Goal: Task Accomplishment & Management: Use online tool/utility

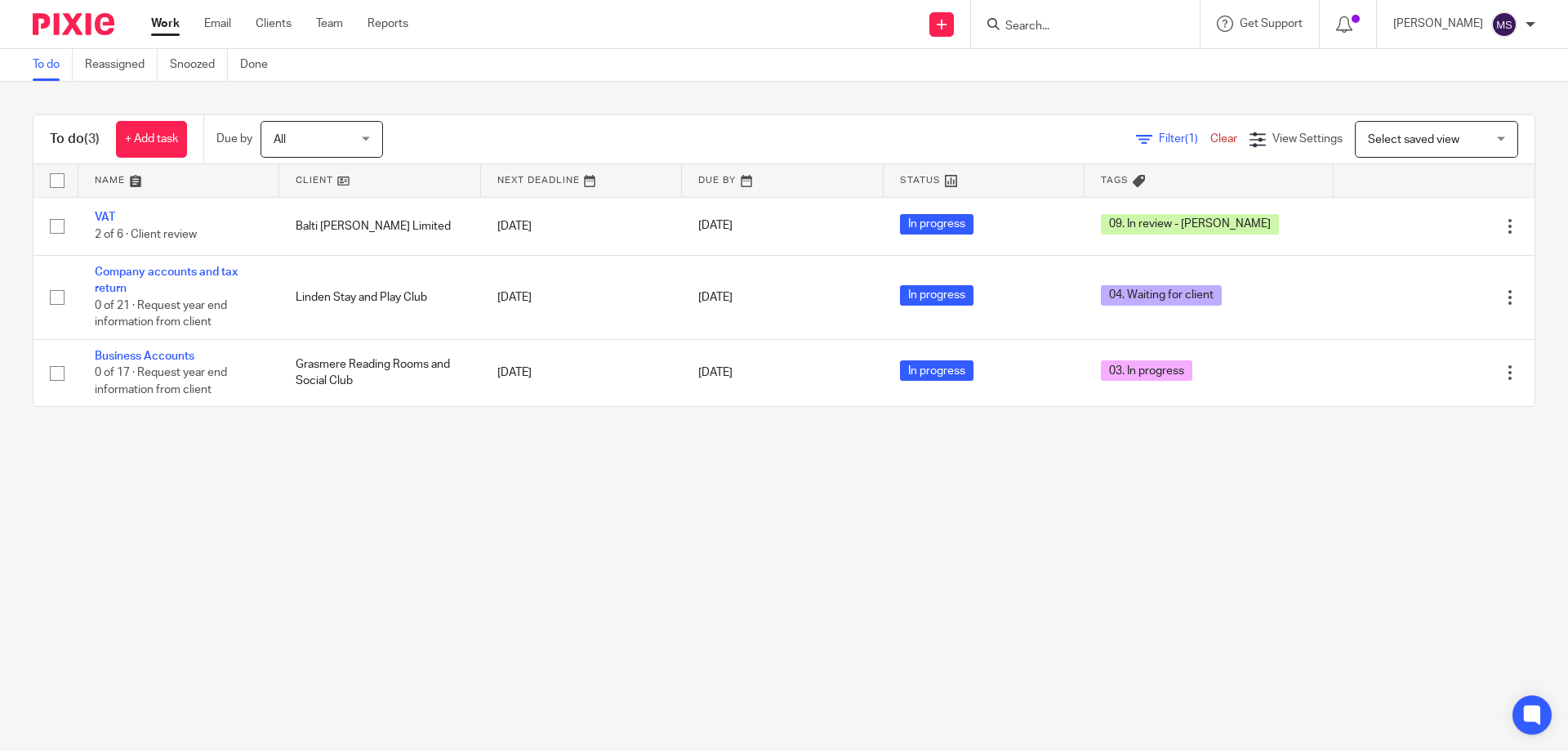
click at [1019, 10] on div at bounding box center [1085, 24] width 228 height 49
click at [1024, 22] on input "Search" at bounding box center [1077, 27] width 147 height 15
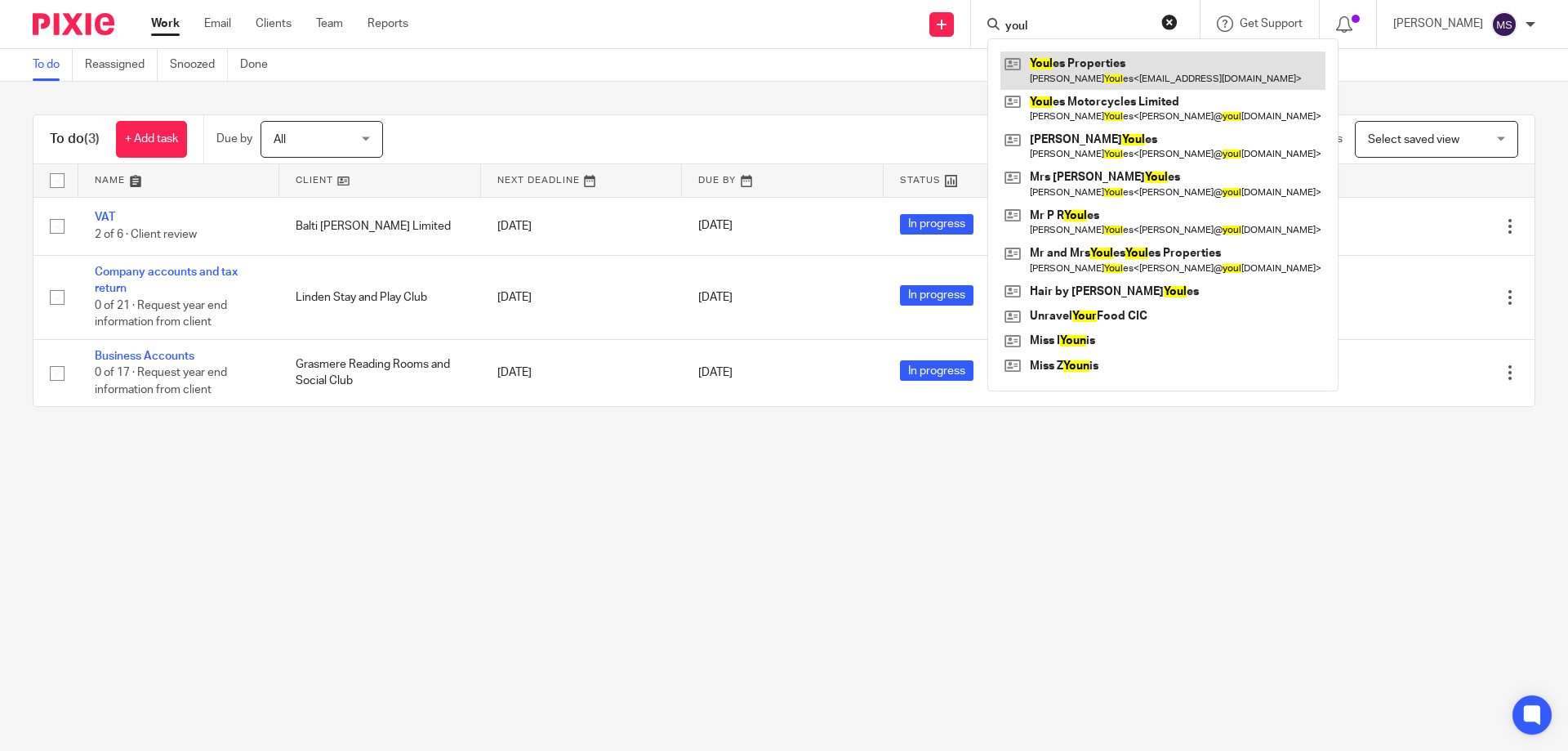
type input "youl"
click at [1073, 71] on link at bounding box center [1162, 71] width 325 height 38
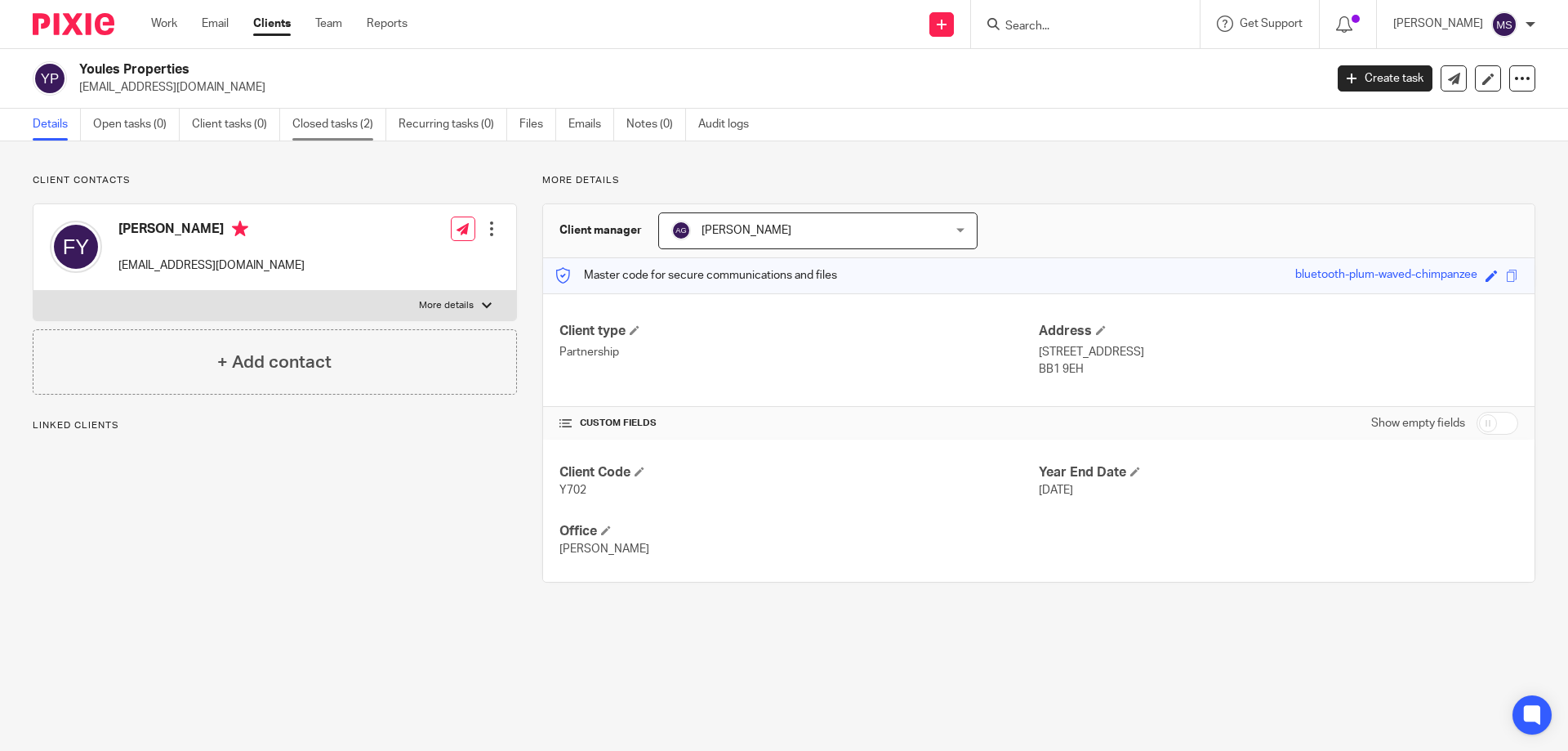
click at [309, 125] on link "Closed tasks (2)" at bounding box center [339, 124] width 94 height 32
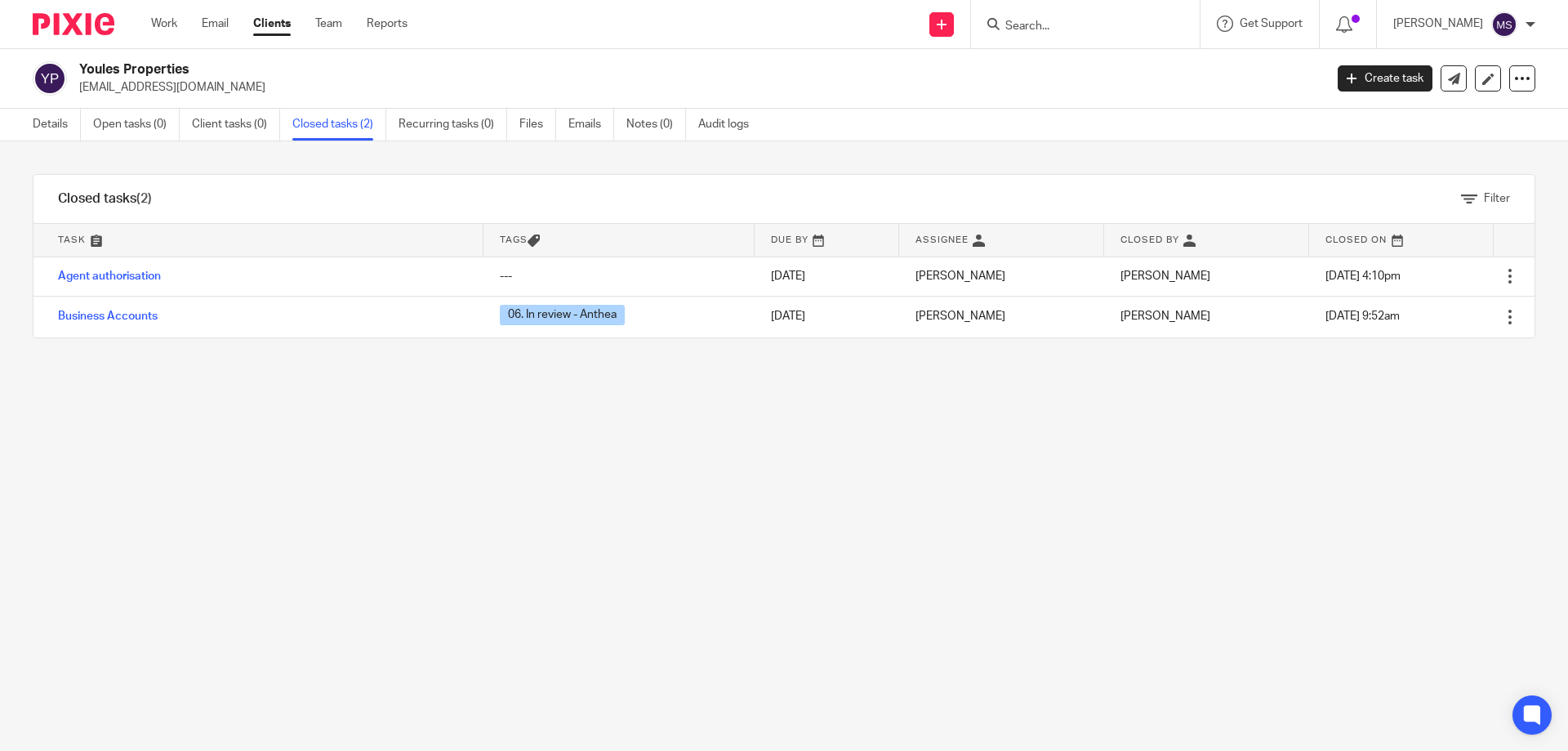
click at [1034, 18] on form at bounding box center [1090, 24] width 174 height 21
click at [1035, 27] on input "Search" at bounding box center [1077, 27] width 147 height 15
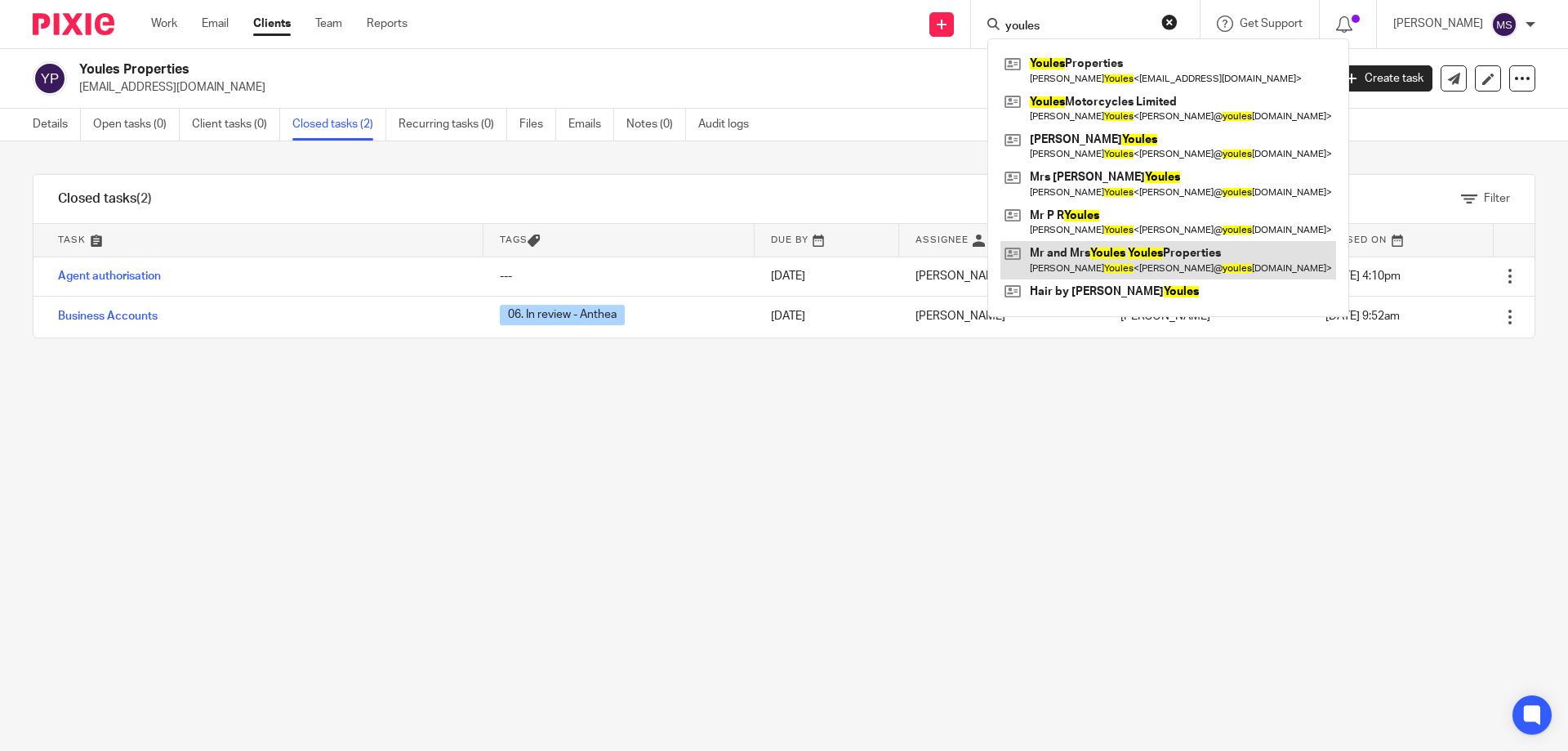
type input "youles"
click at [1059, 255] on link at bounding box center [1168, 260] width 336 height 38
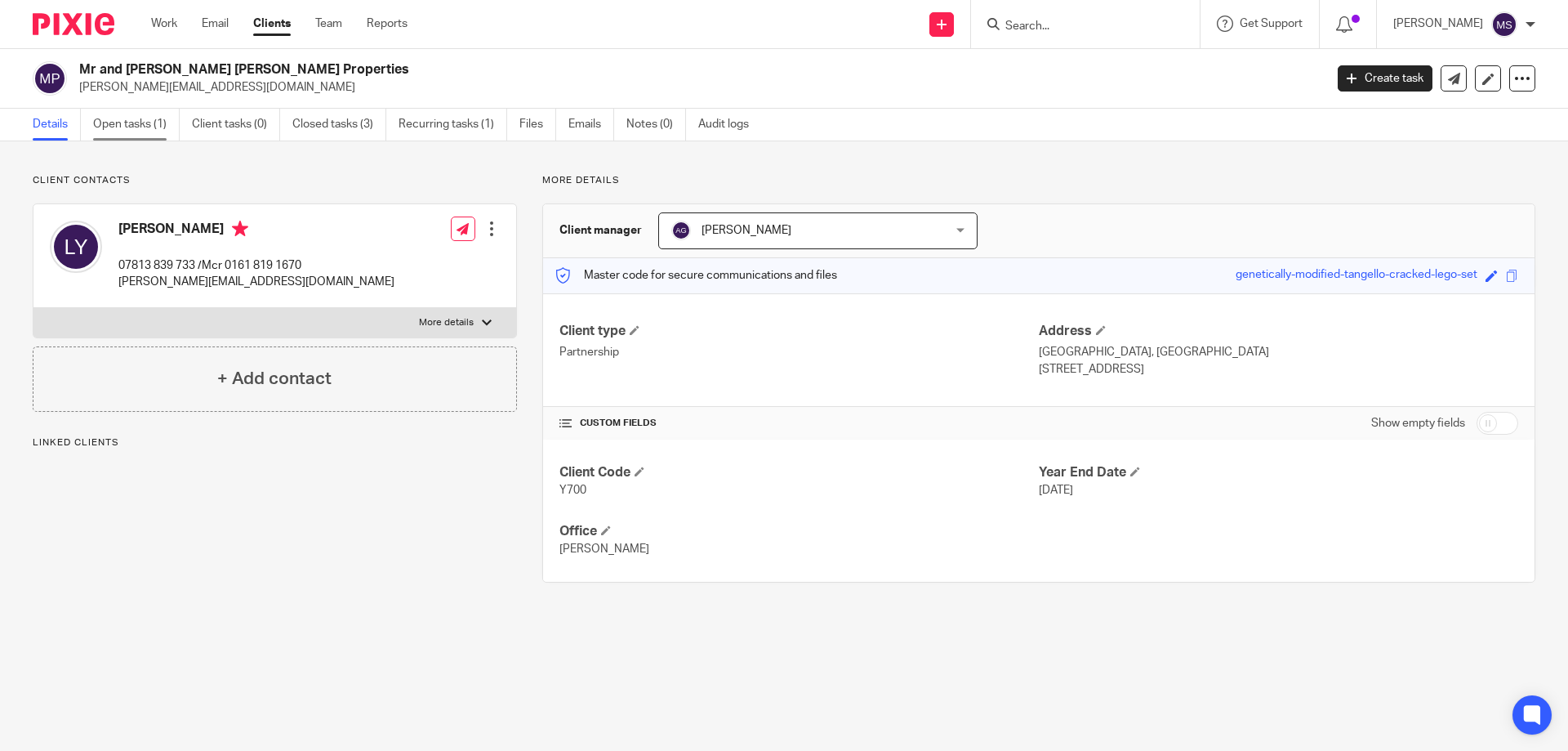
click at [130, 125] on link "Open tasks (1)" at bounding box center [136, 124] width 86 height 32
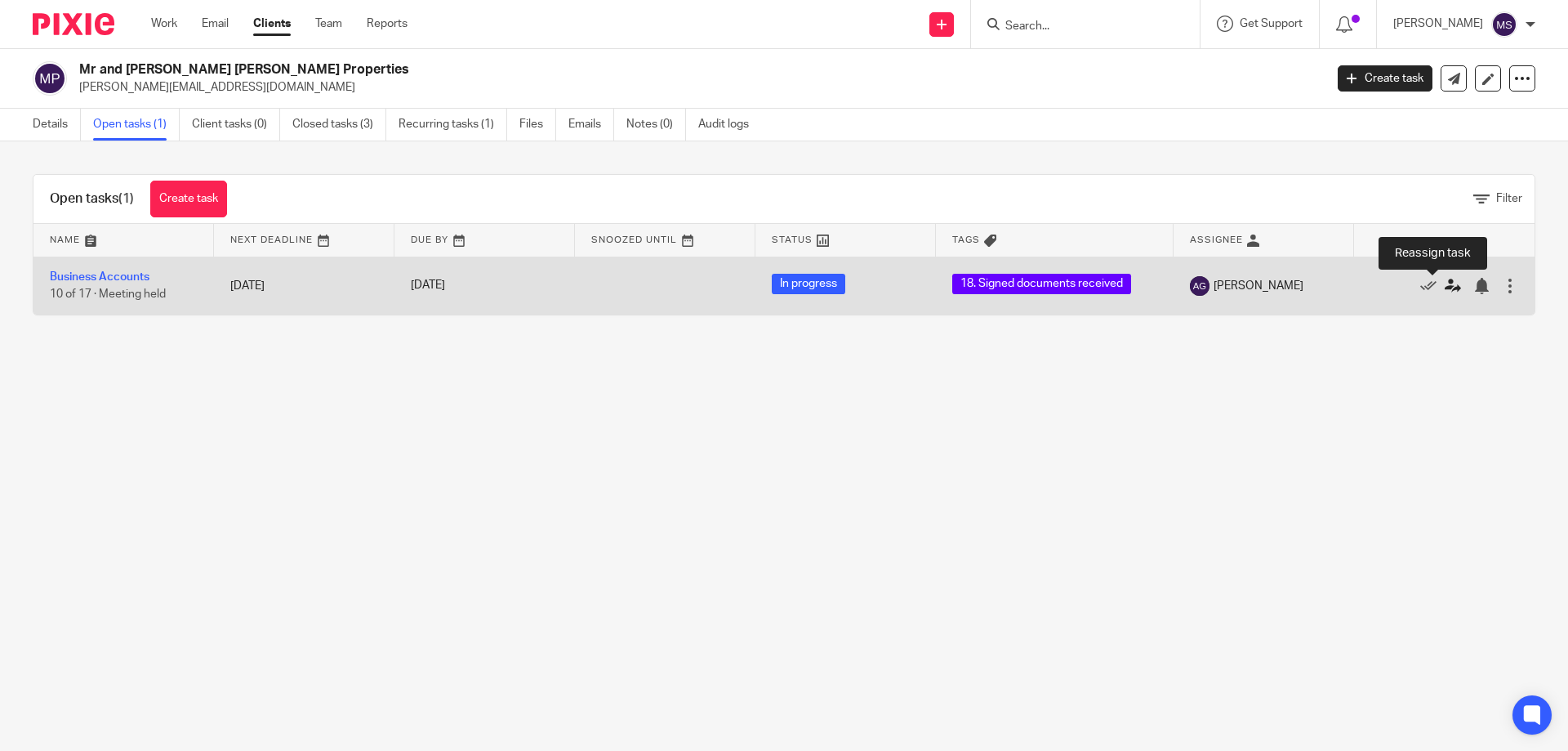
click at [1445, 288] on icon at bounding box center [1453, 286] width 16 height 16
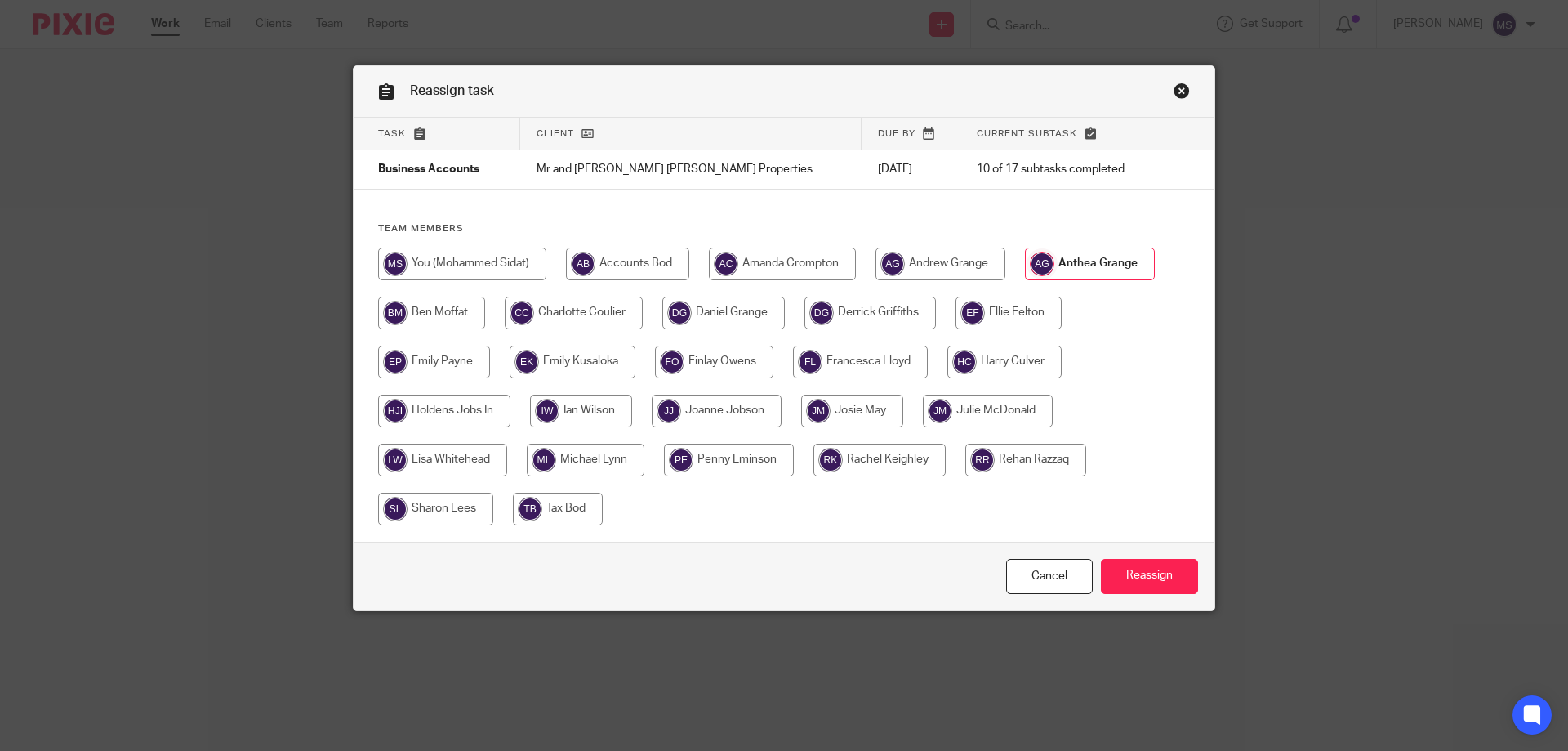
click at [511, 268] on input "radio" at bounding box center [462, 263] width 168 height 33
radio input "true"
click at [1150, 570] on input "Reassign" at bounding box center [1149, 575] width 97 height 35
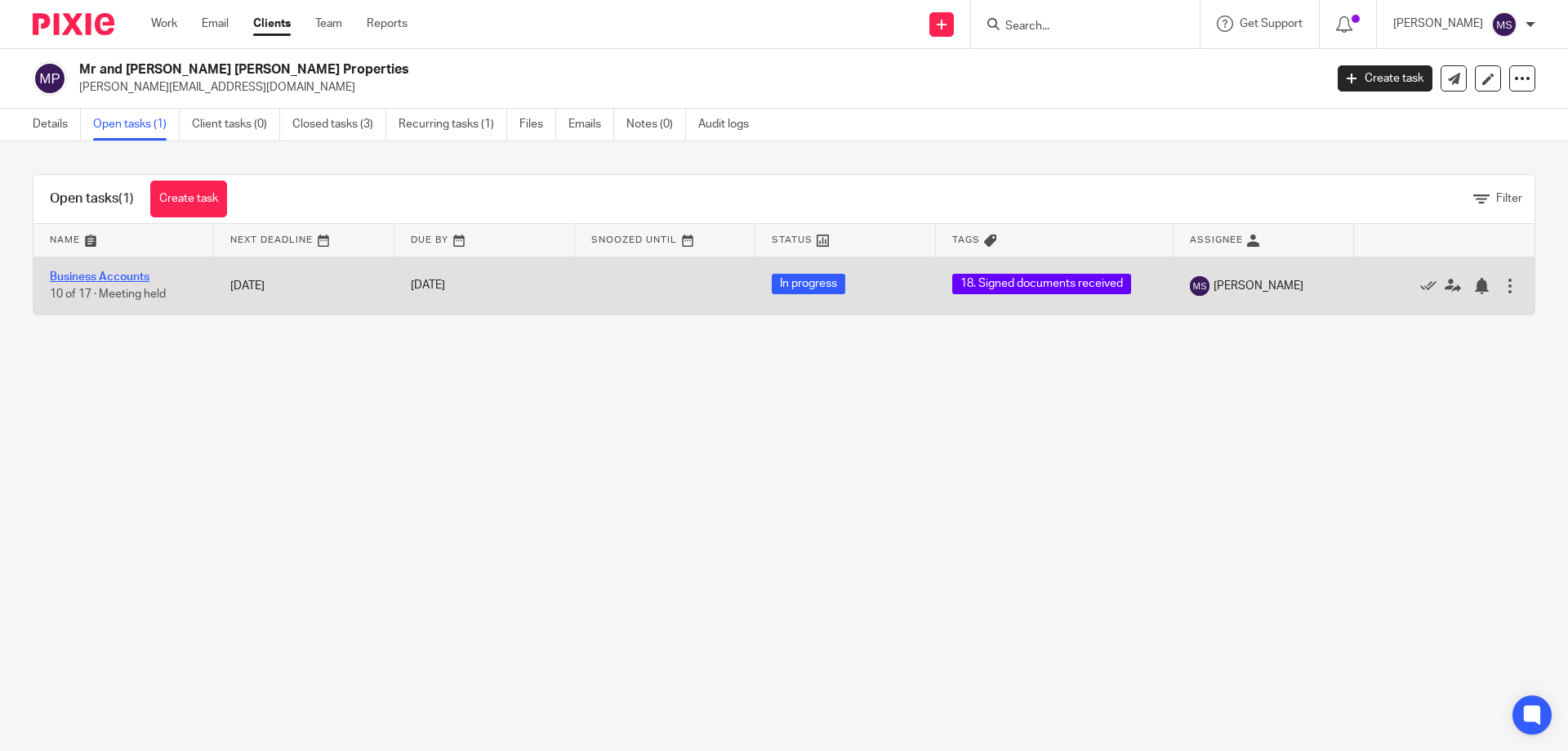
click at [141, 279] on link "Business Accounts" at bounding box center [99, 277] width 99 height 12
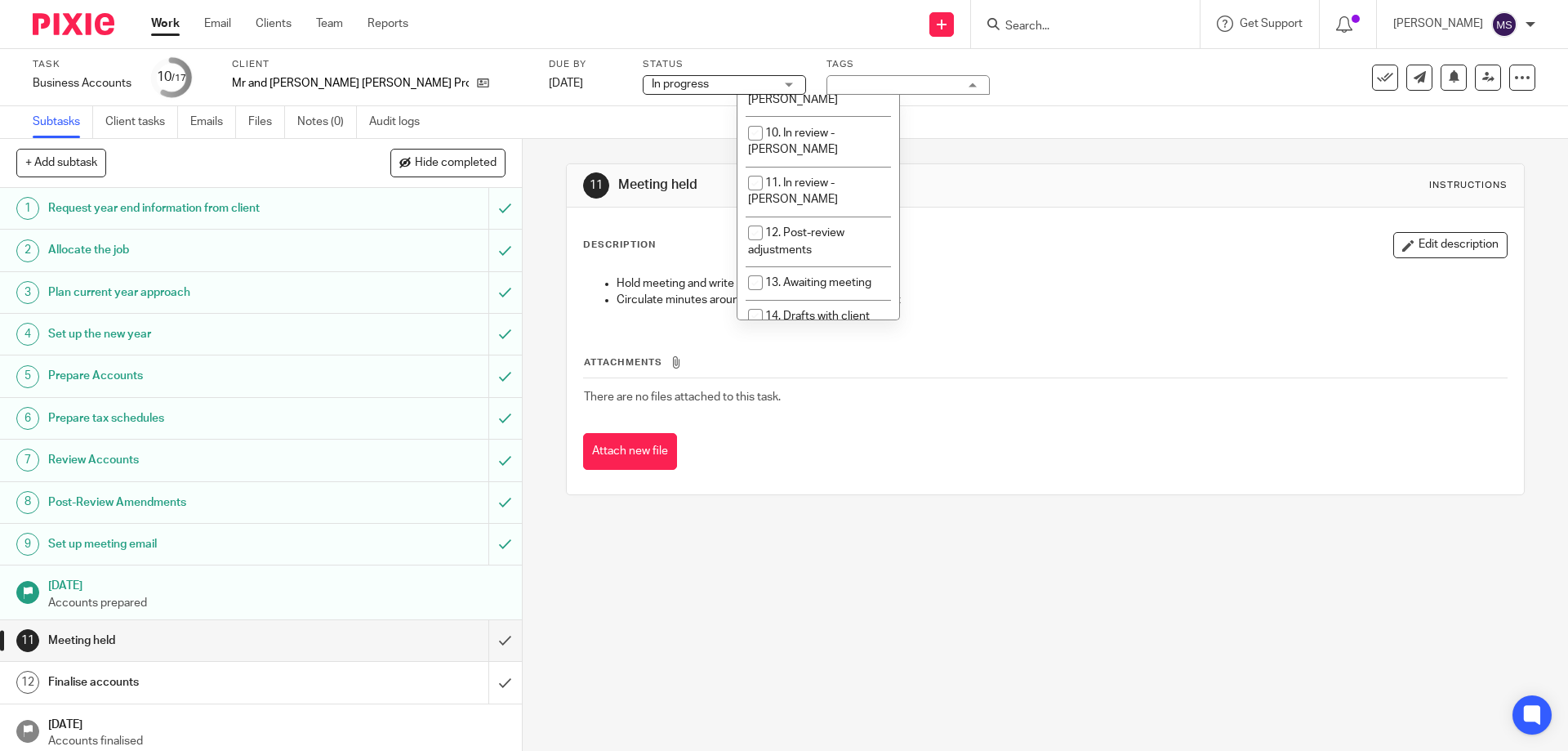
scroll to position [490, 0]
click at [805, 330] on span "18. Signed documents received" at bounding box center [813, 344] width 132 height 29
checkbox input "false"
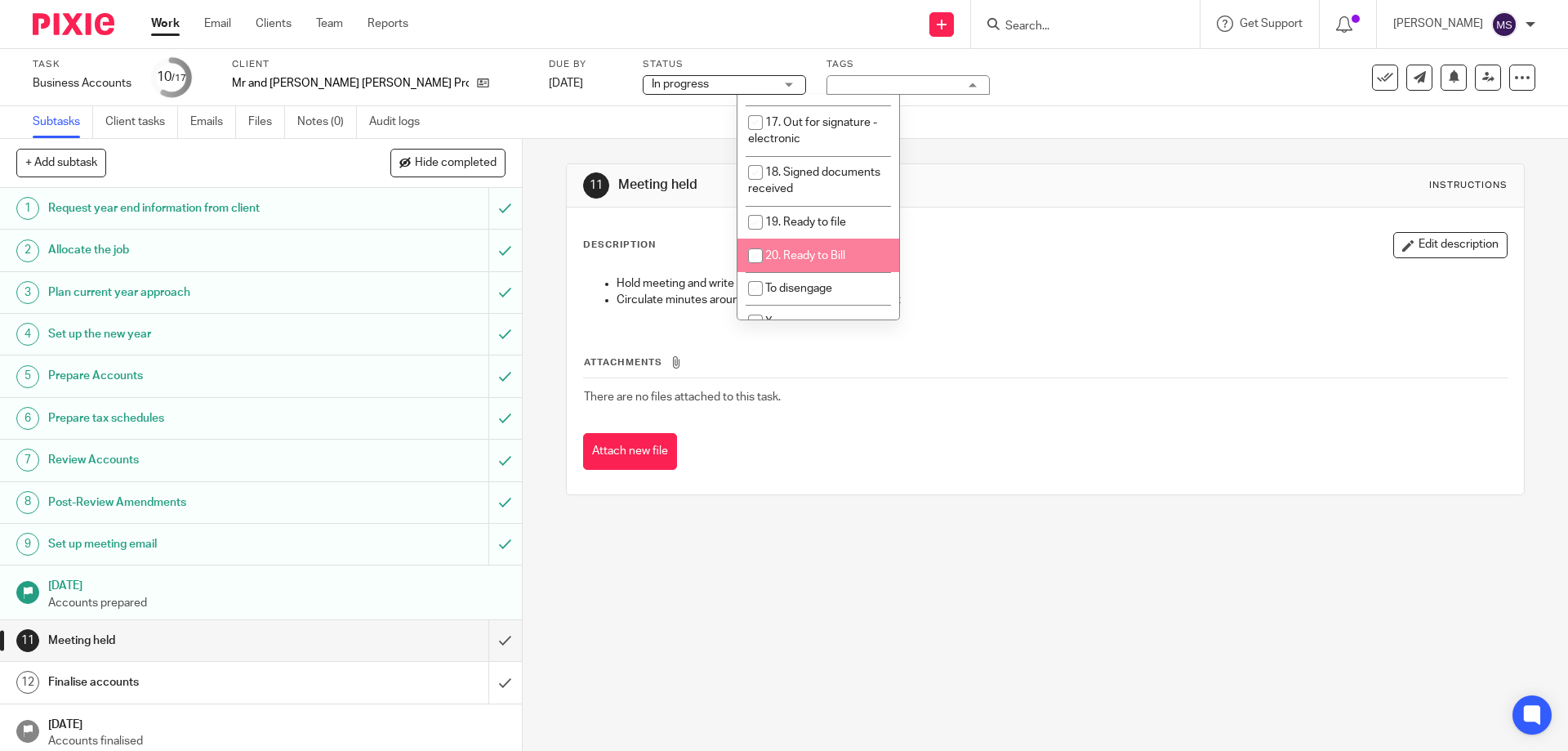
click at [813, 250] on span "20. Ready to Bill" at bounding box center [804, 256] width 80 height 12
checkbox input "true"
click at [1111, 111] on div "Subtasks Client tasks Emails Files Notes (0) Audit logs" at bounding box center [784, 122] width 1568 height 33
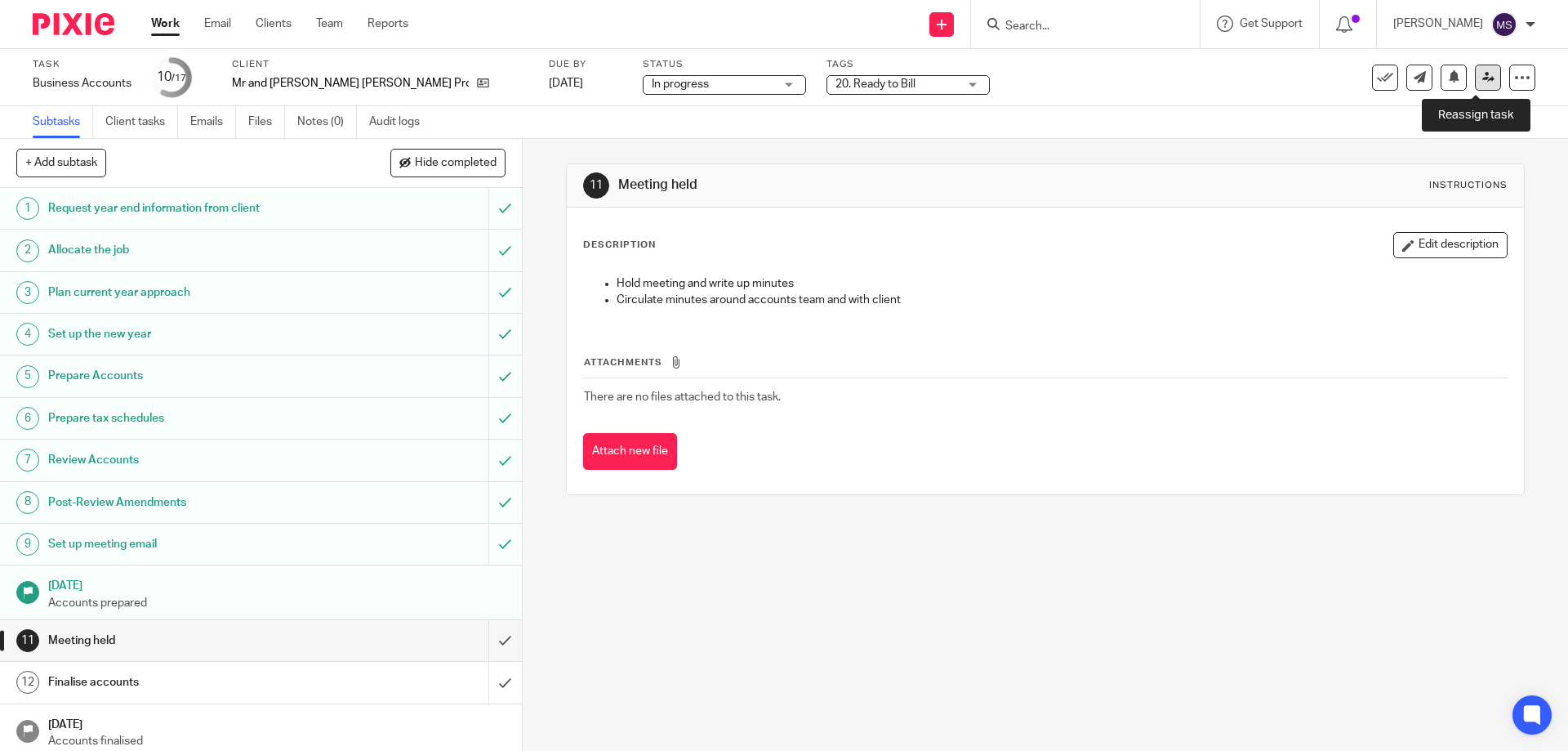
click at [1482, 80] on icon at bounding box center [1488, 77] width 12 height 12
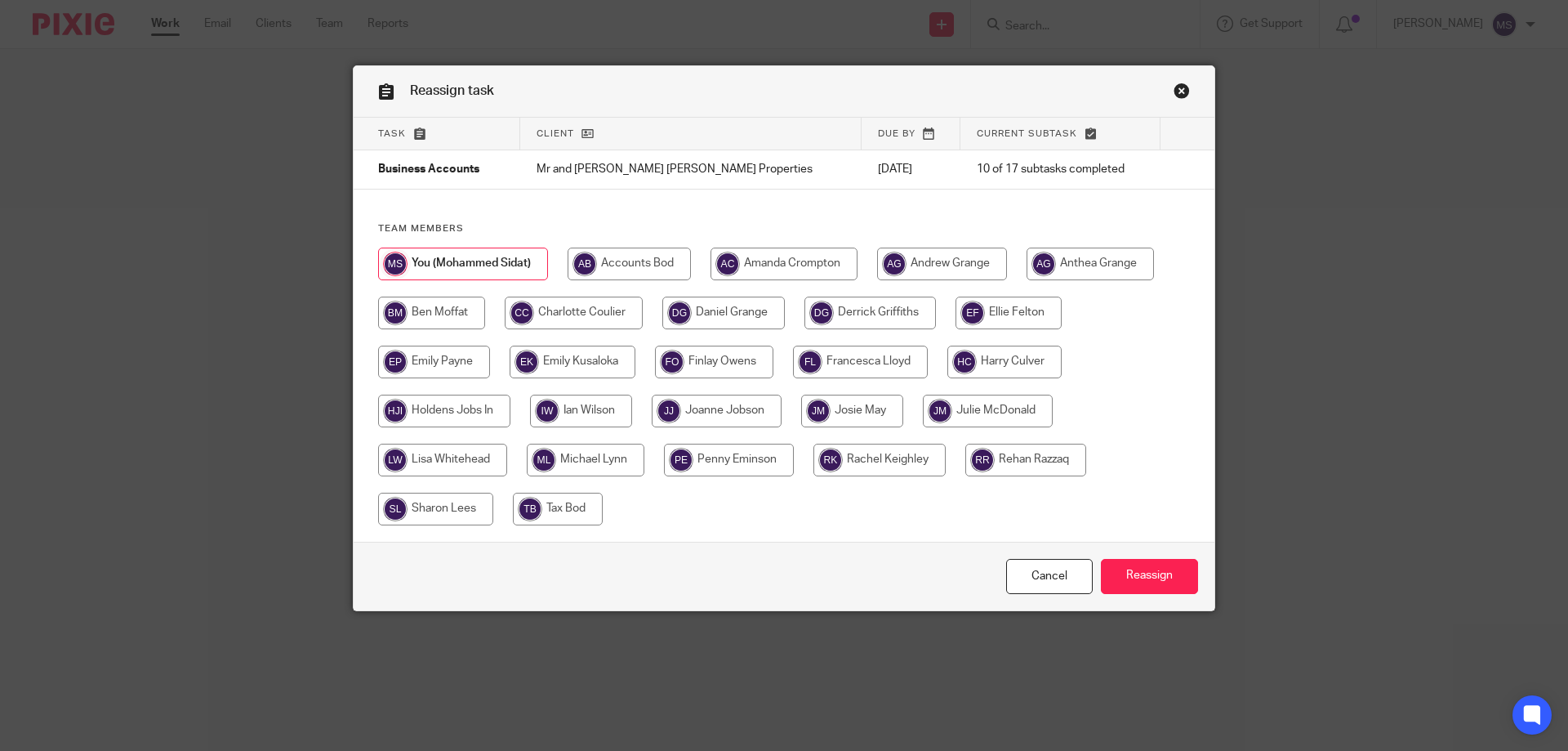
click at [800, 266] on input "radio" at bounding box center [784, 263] width 147 height 33
radio input "true"
click at [1141, 563] on input "Reassign" at bounding box center [1149, 575] width 97 height 35
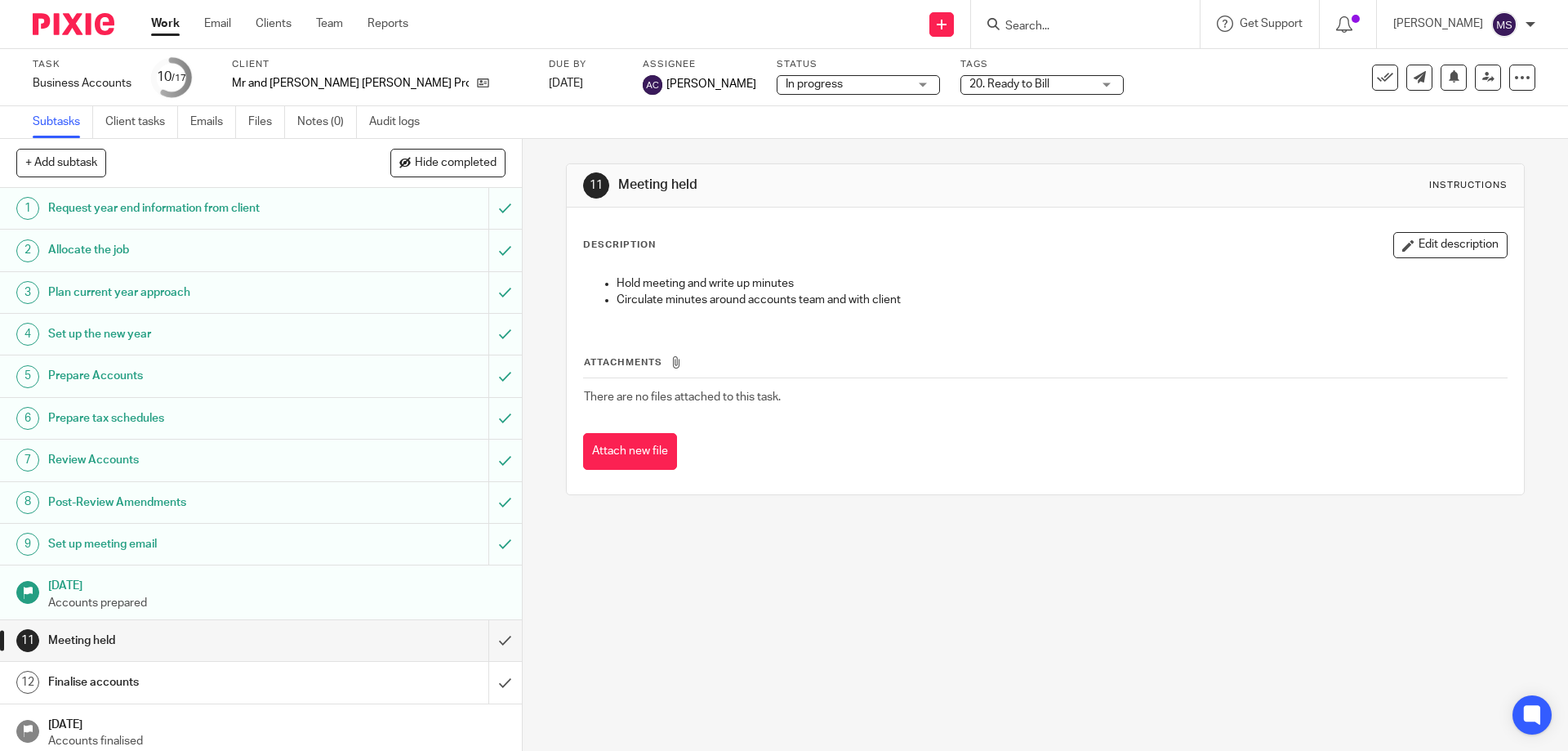
click at [1014, 25] on input "Search" at bounding box center [1077, 27] width 147 height 15
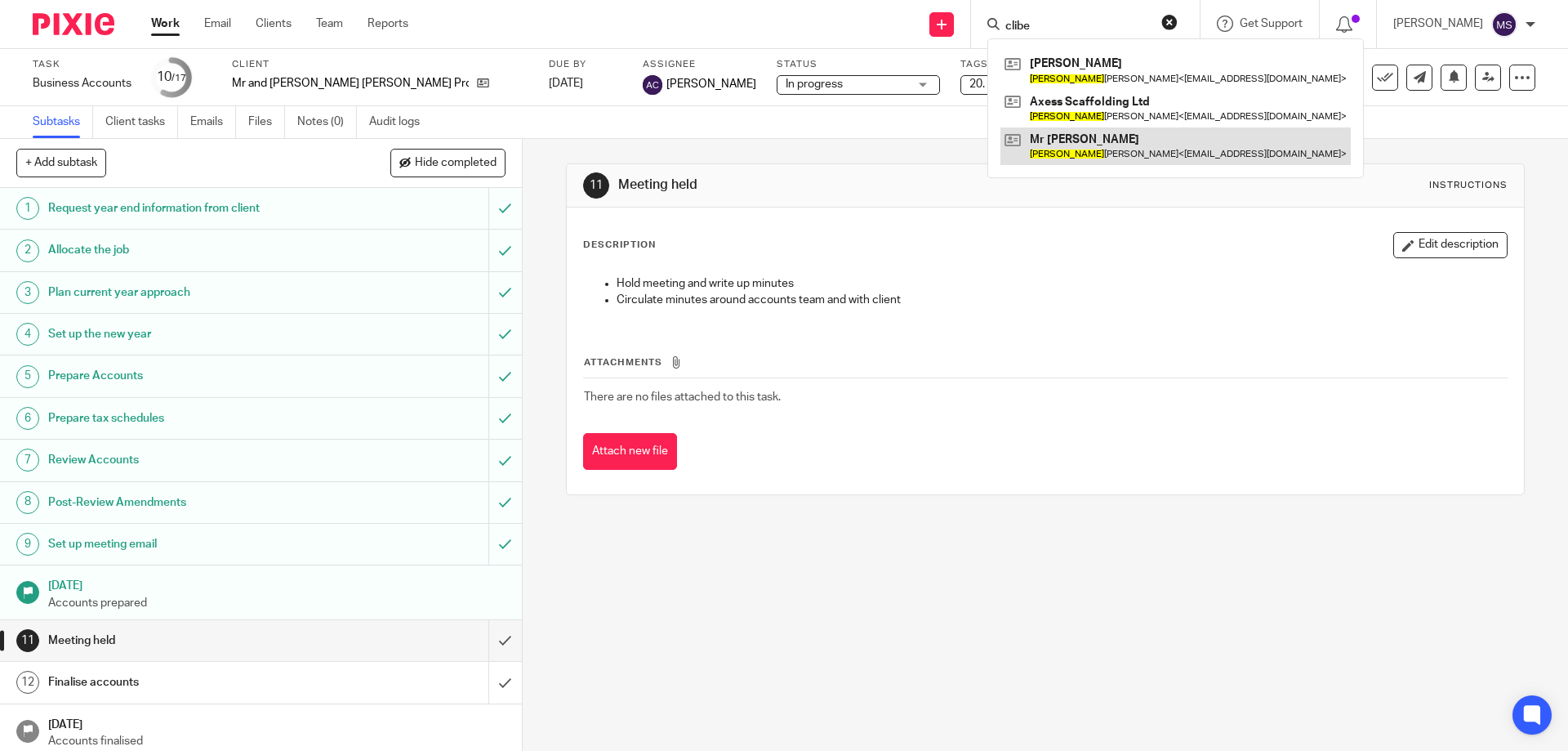
type input "clibe"
click at [1077, 144] on link at bounding box center [1175, 146] width 351 height 38
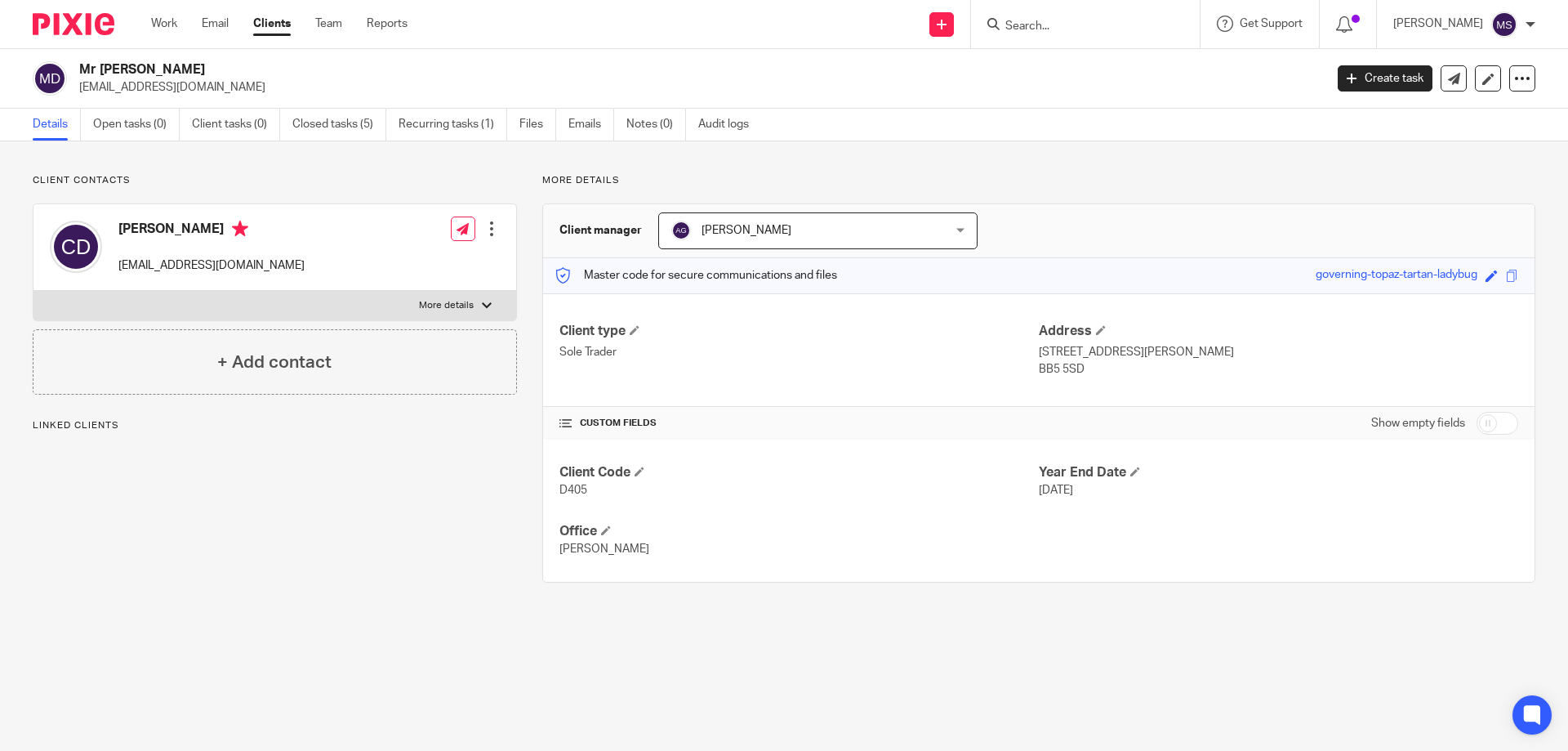
click at [126, 118] on link "Open tasks (0)" at bounding box center [136, 124] width 86 height 32
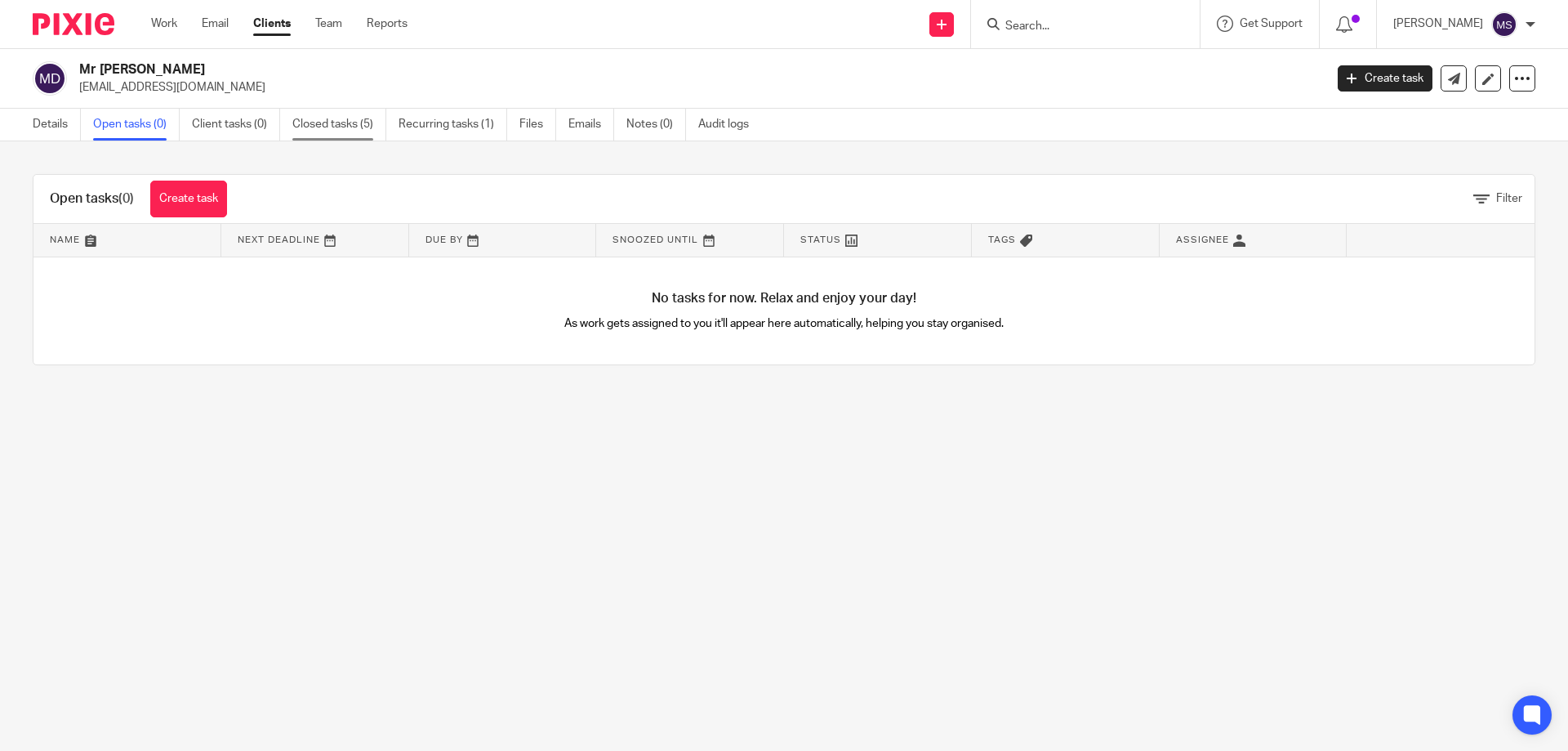
click at [322, 124] on link "Closed tasks (5)" at bounding box center [339, 124] width 94 height 32
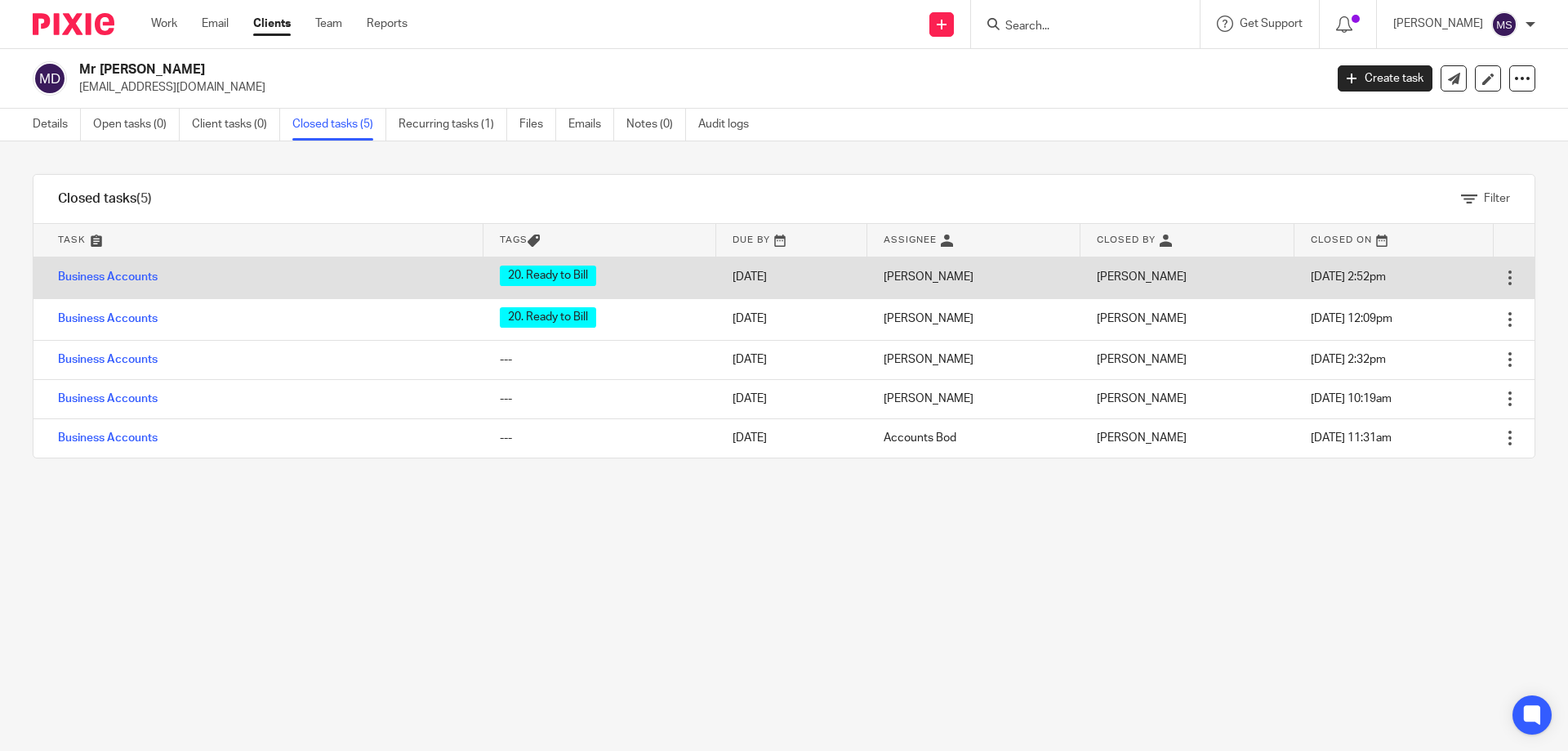
click at [1495, 275] on td "Open Delete" at bounding box center [1513, 277] width 41 height 42
click at [1501, 277] on div at bounding box center [1509, 277] width 16 height 16
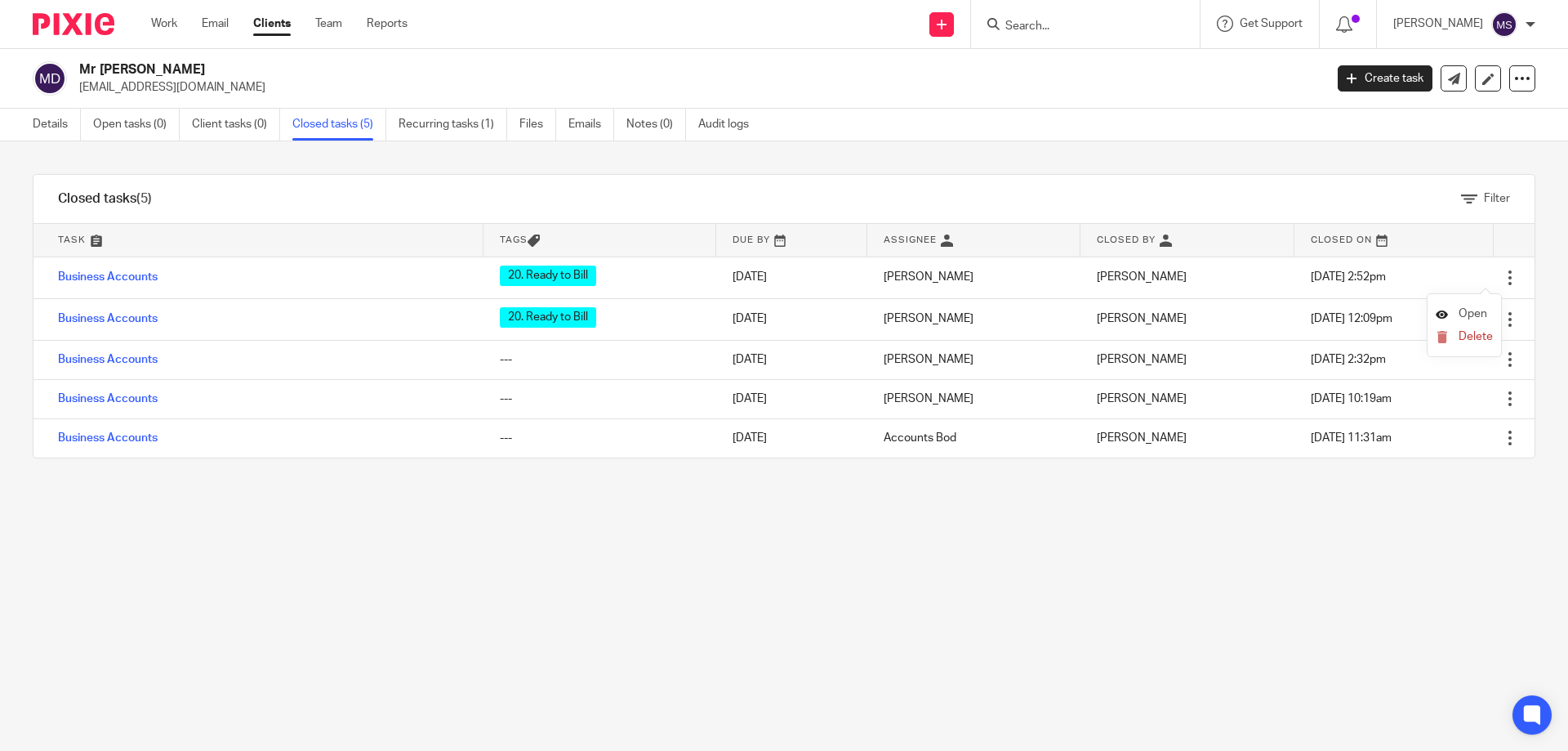
click at [1454, 310] on link "Open" at bounding box center [1461, 314] width 52 height 12
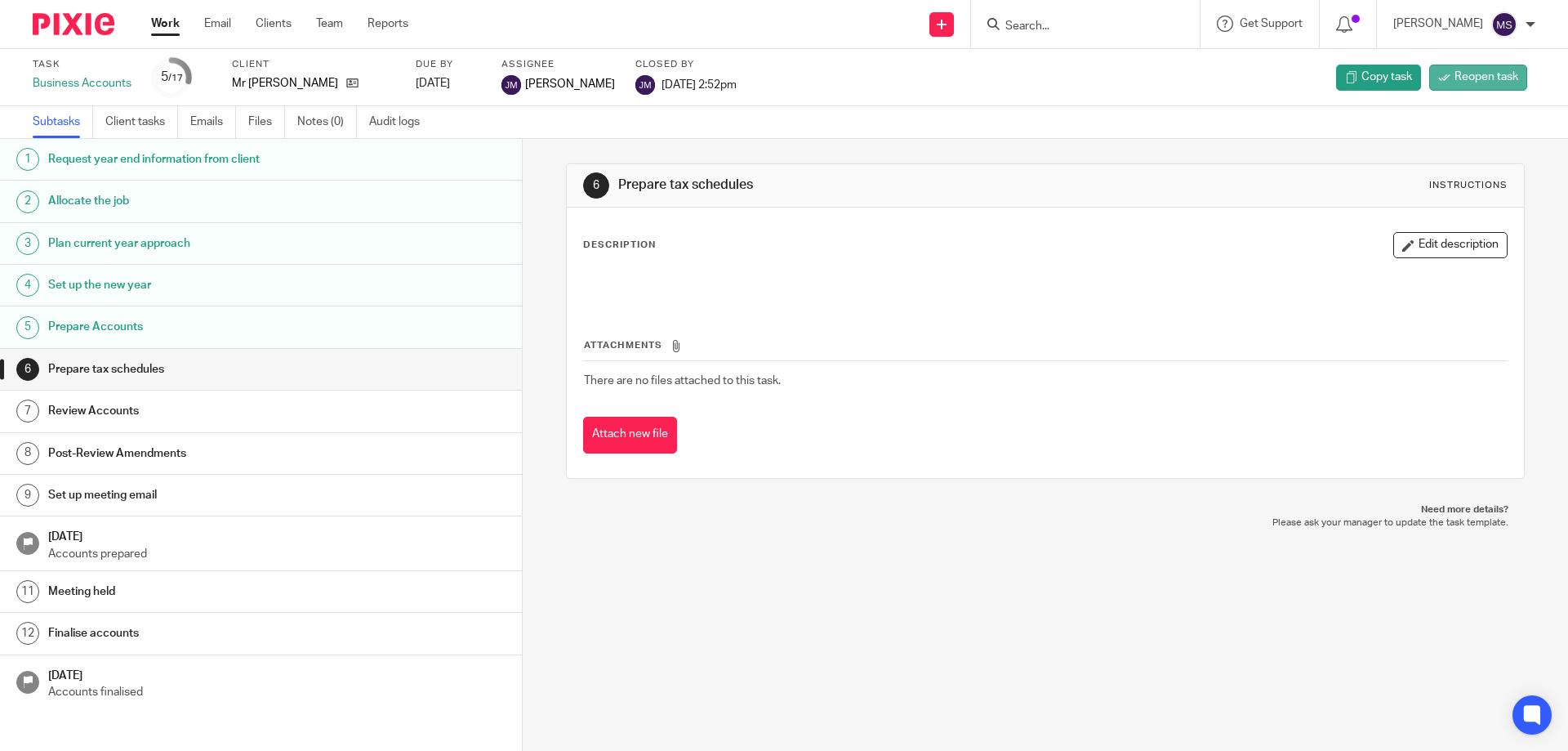
click at [1438, 78] on link "Reopen task" at bounding box center [1478, 77] width 98 height 26
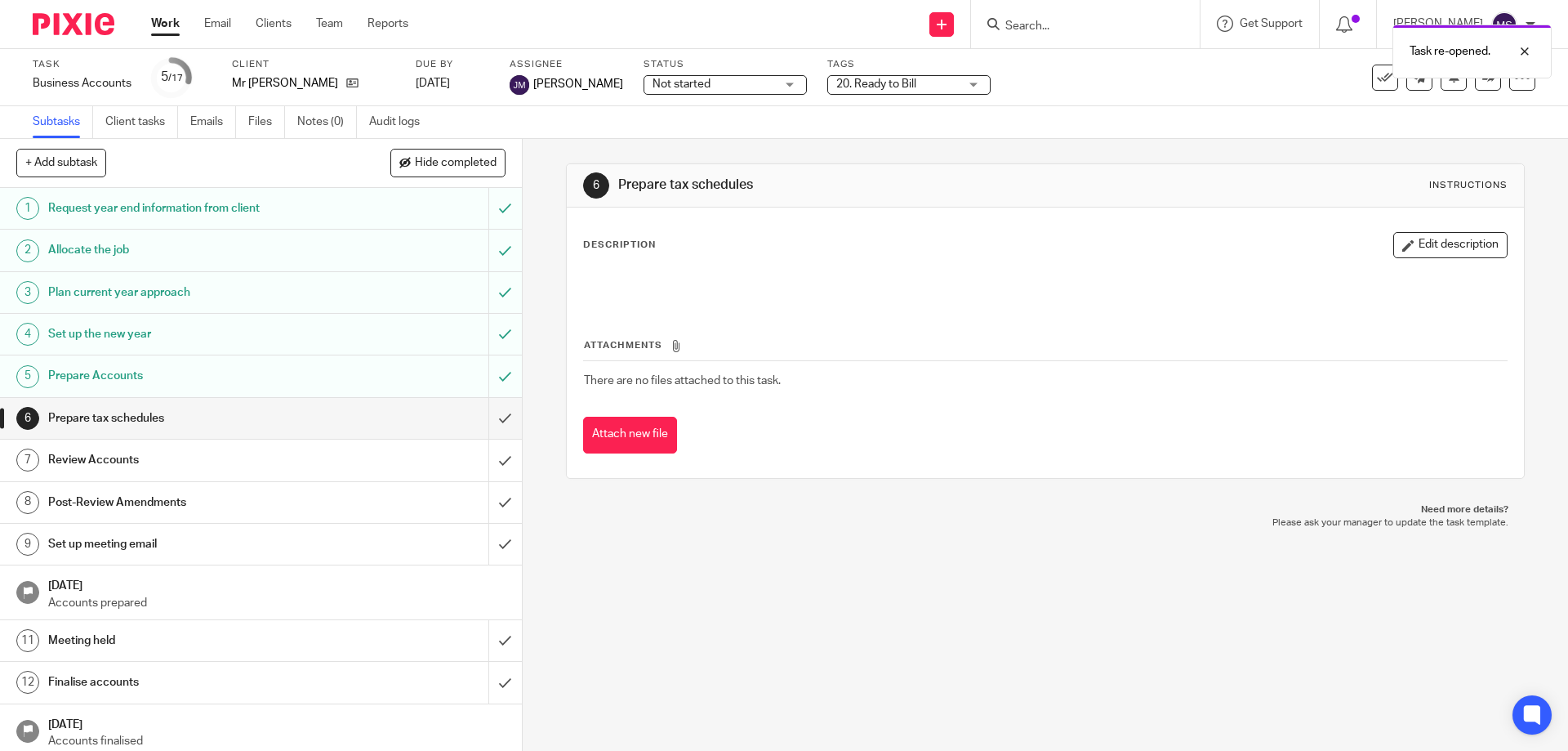
click at [756, 87] on span "Not started" at bounding box center [713, 83] width 122 height 17
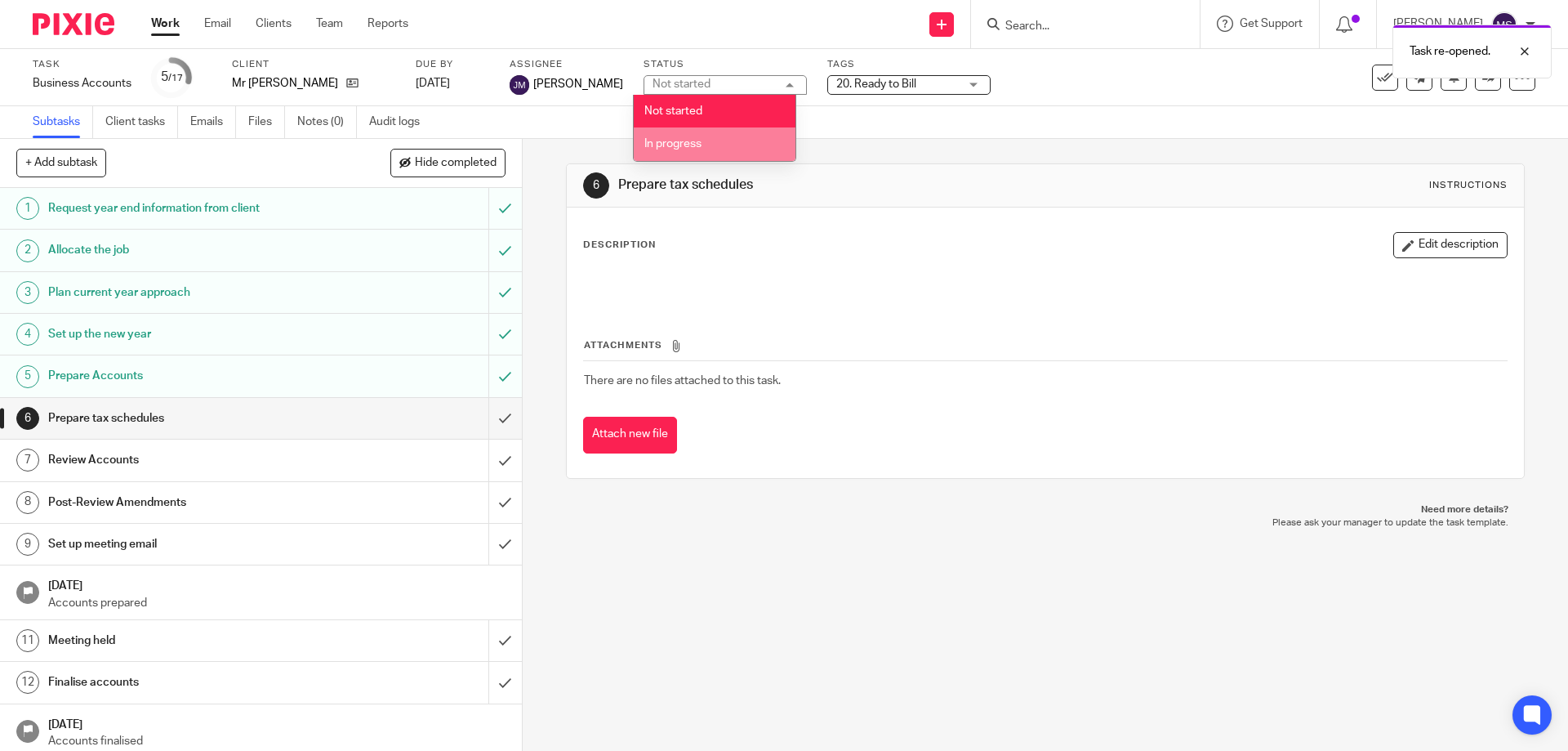
click at [705, 142] on li "In progress" at bounding box center [714, 144] width 162 height 34
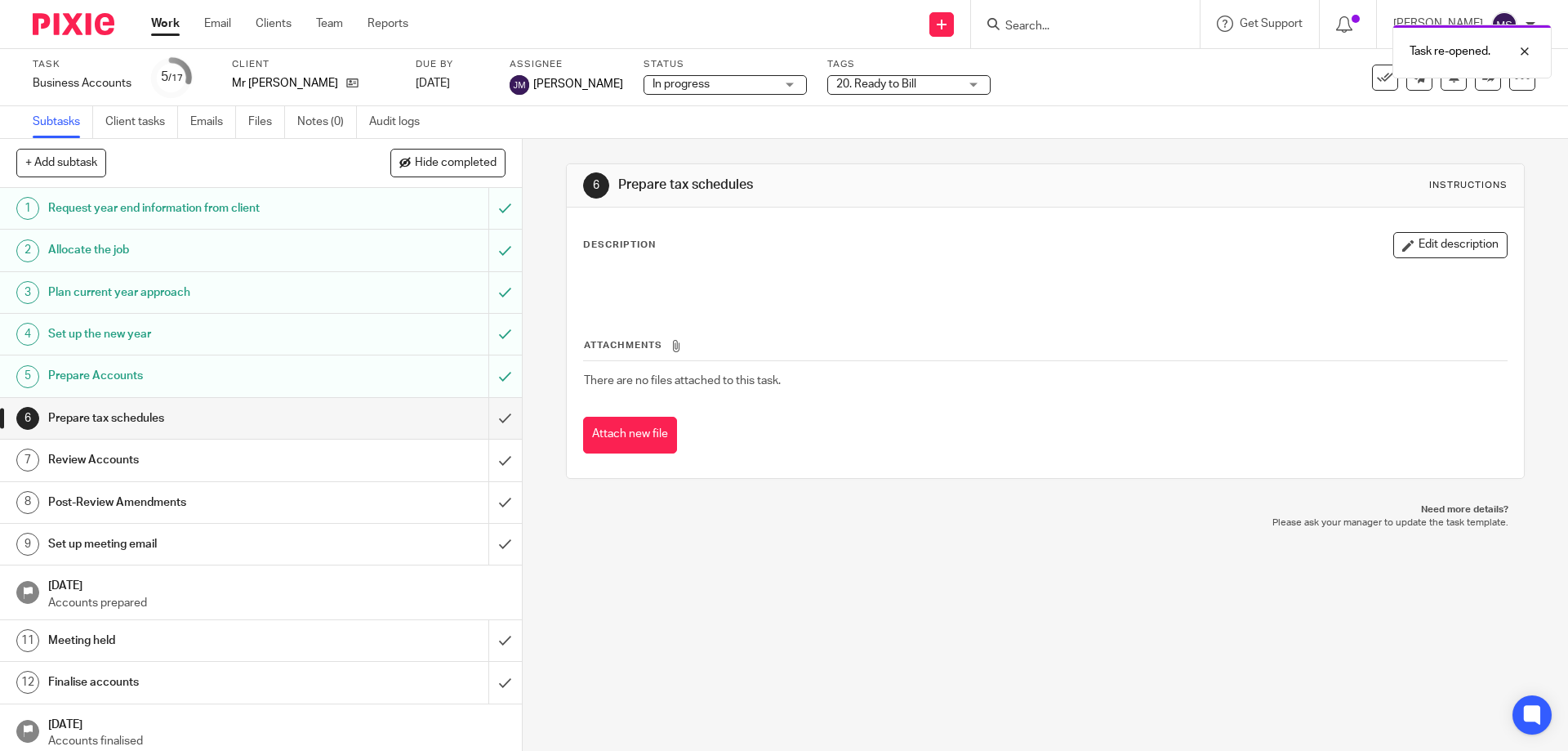
click at [908, 85] on span "20. Ready to Bill" at bounding box center [897, 83] width 122 height 17
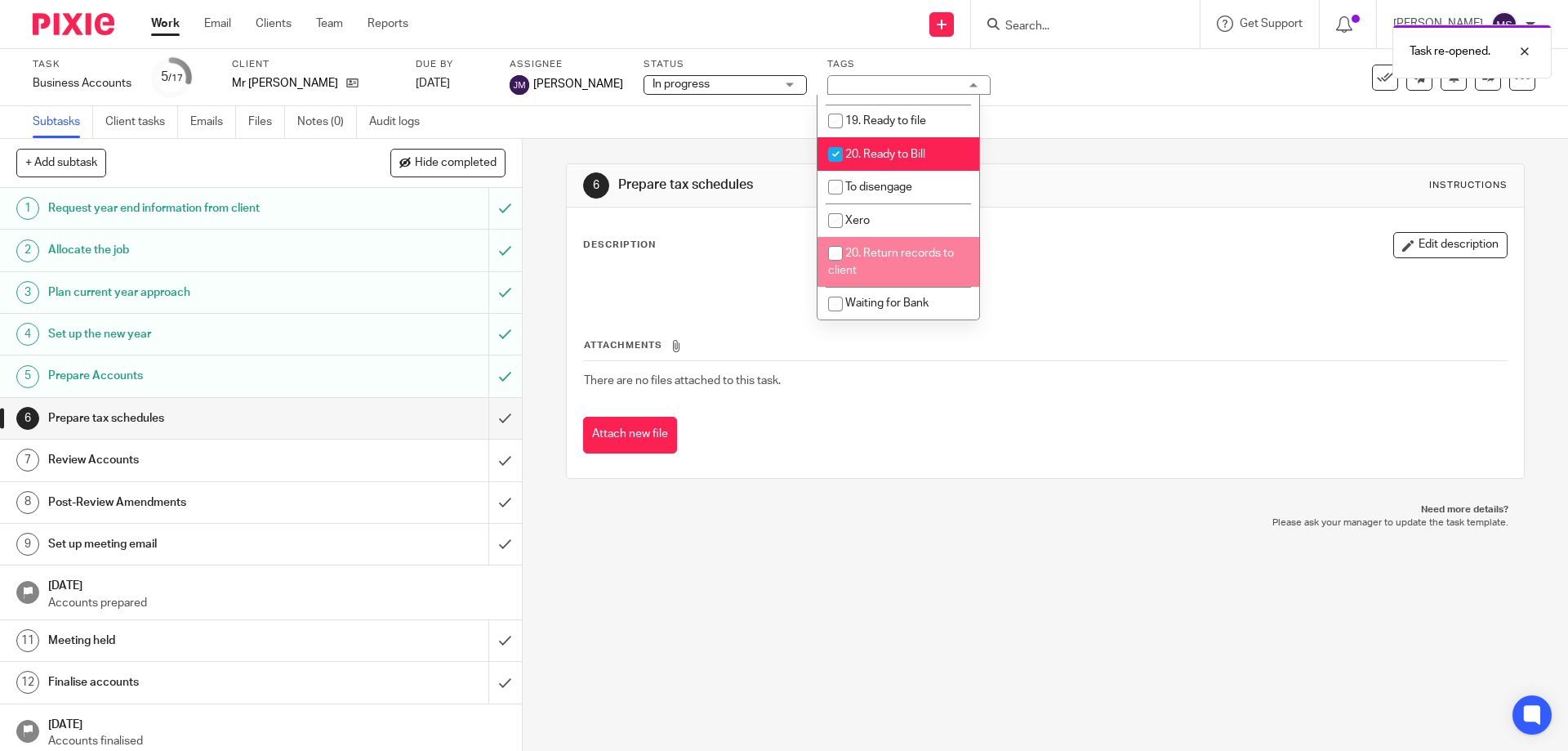
scroll to position [591, 0]
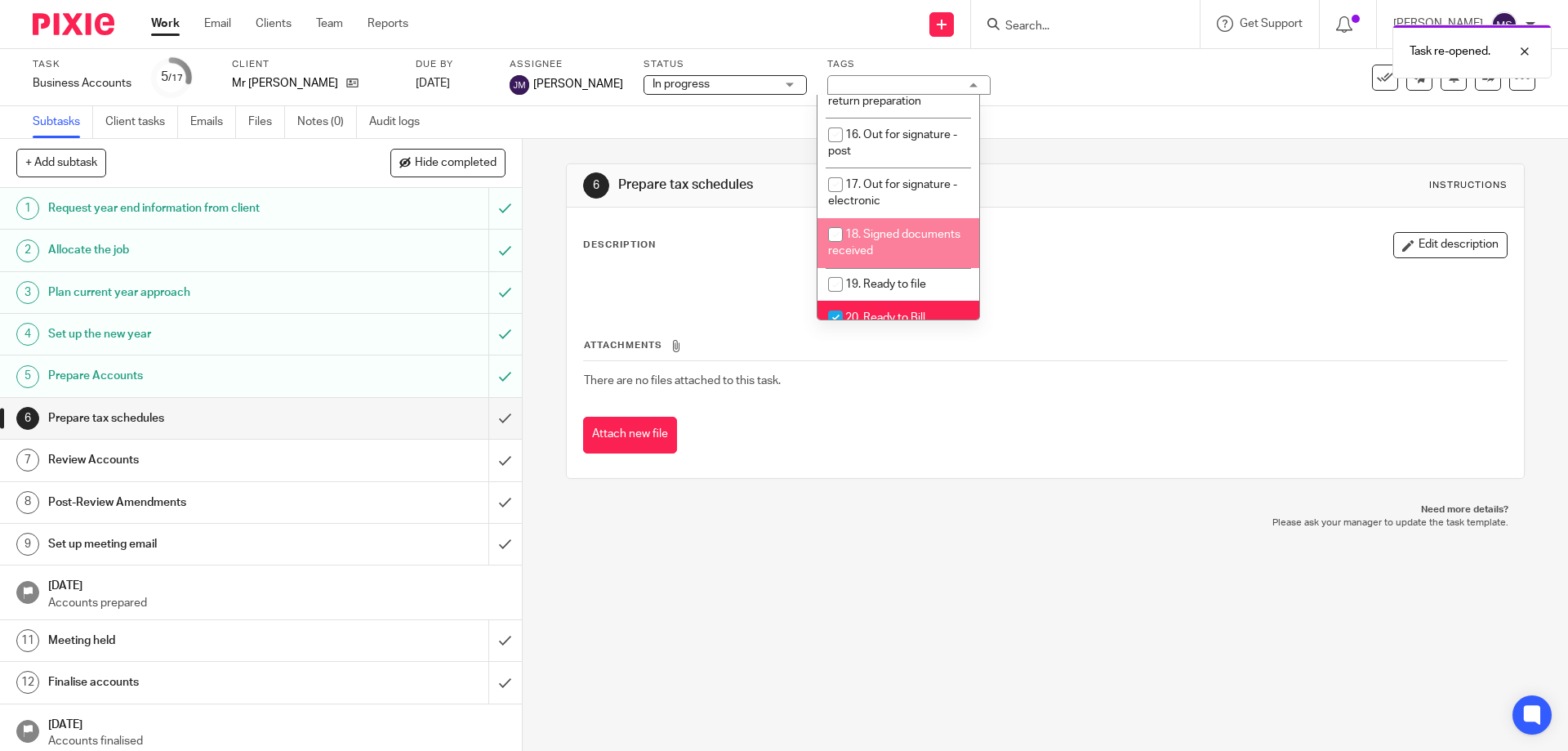
click at [1053, 138] on div "Subtasks Client tasks Emails Files Notes (0) Audit logs" at bounding box center [784, 122] width 1568 height 33
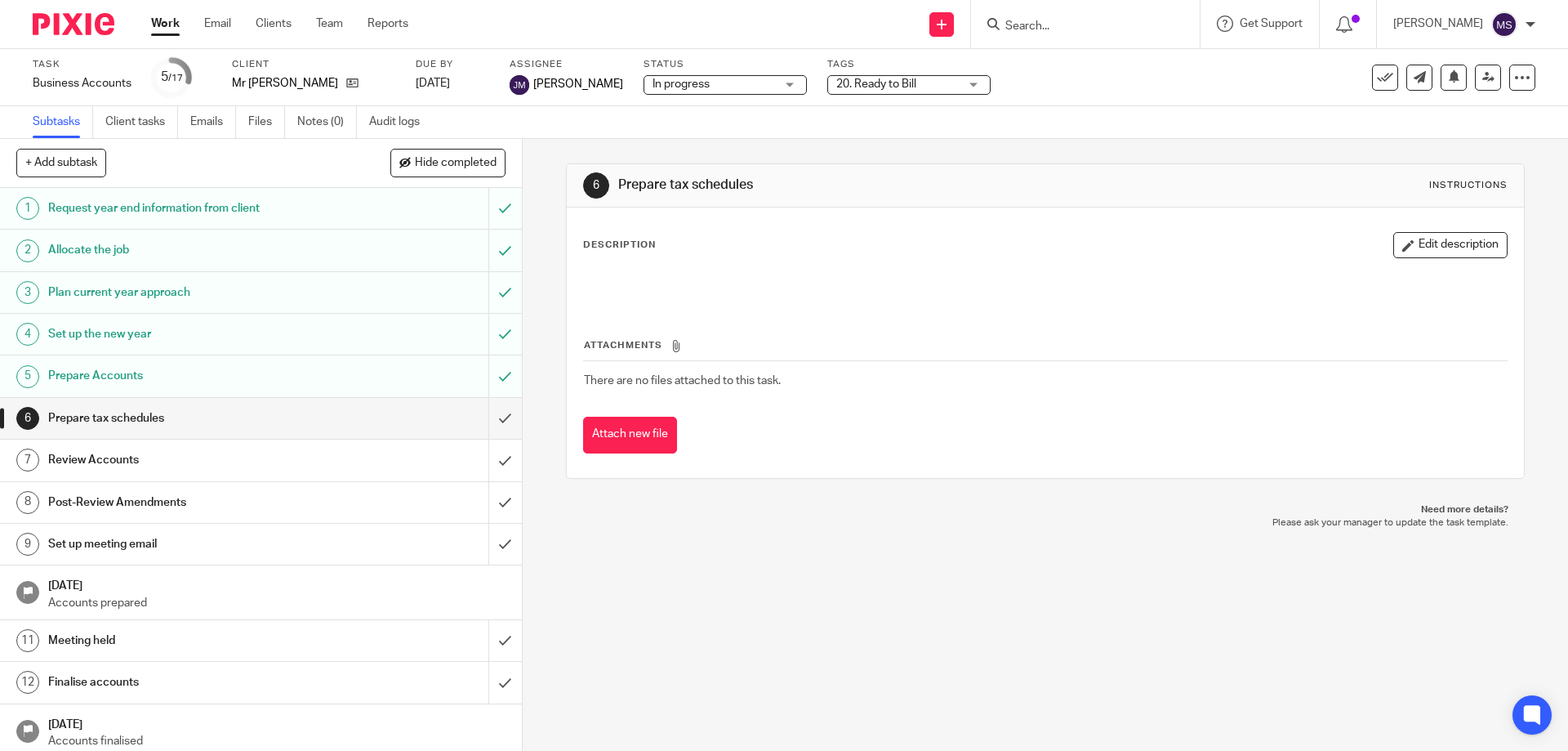
click at [163, 32] on link "Work" at bounding box center [165, 24] width 29 height 16
